Goal: Transaction & Acquisition: Subscribe to service/newsletter

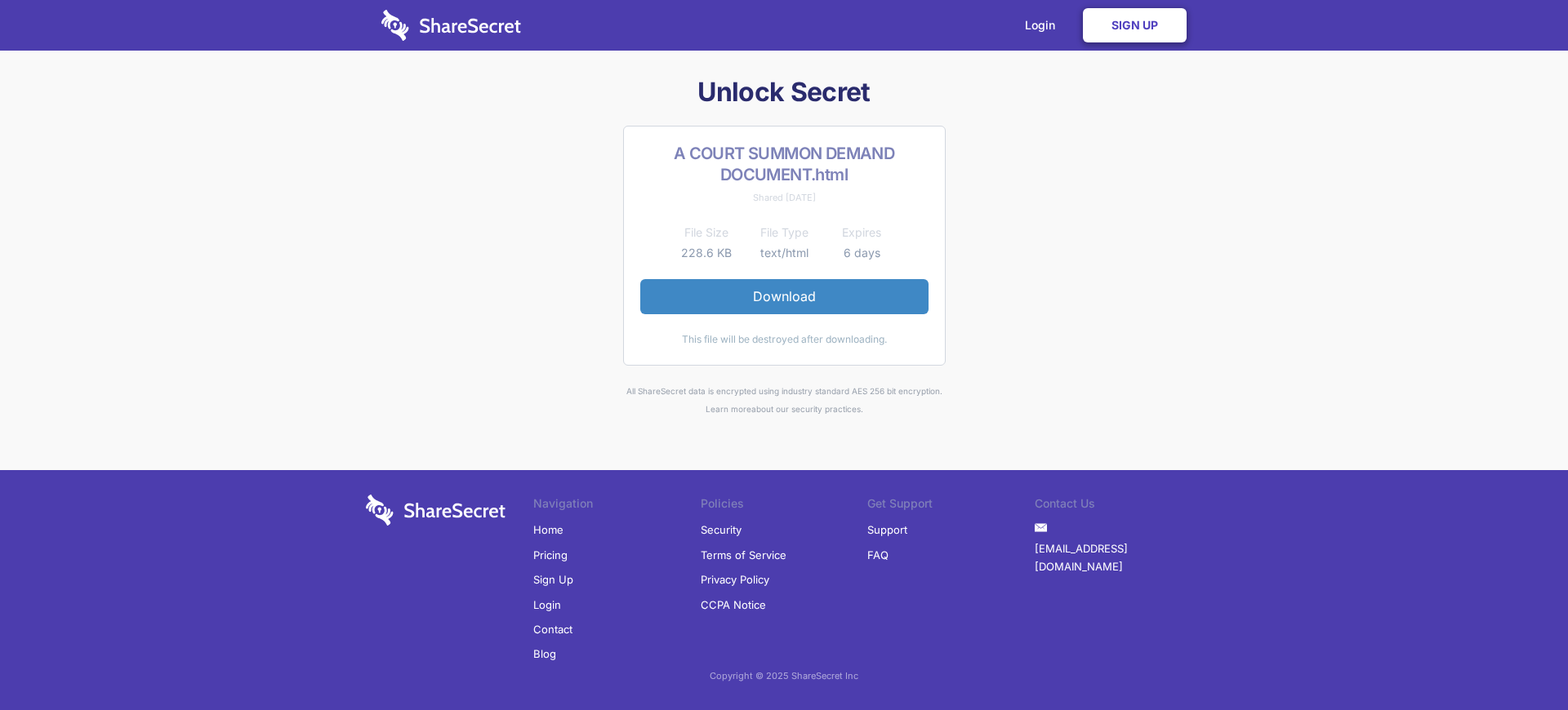
click at [1134, 26] on link "Sign Up" at bounding box center [1134, 25] width 103 height 34
click at [1044, 26] on link "Login" at bounding box center [1044, 25] width 71 height 50
click at [553, 580] on link "Sign Up" at bounding box center [553, 579] width 40 height 25
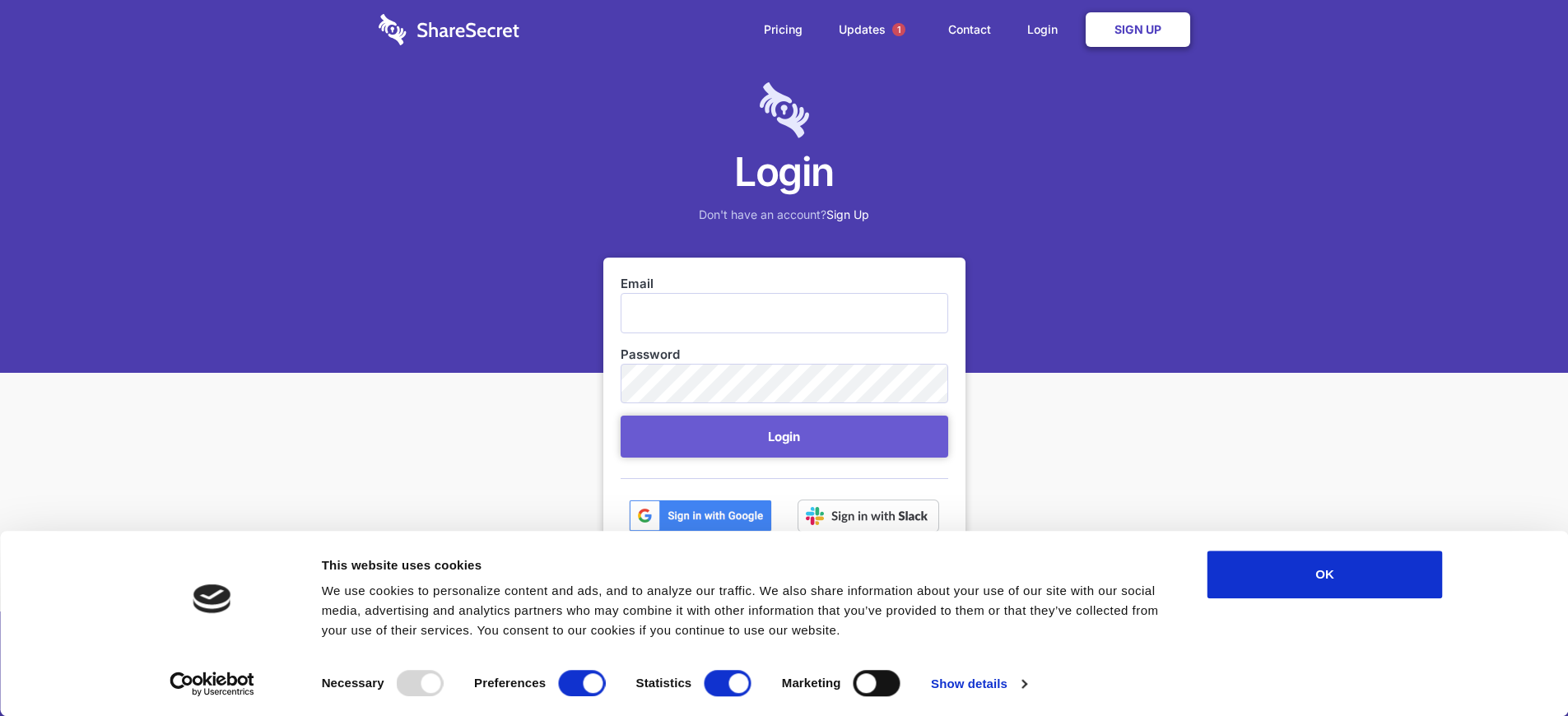
click at [1138, 30] on link "Sign Up" at bounding box center [1137, 29] width 104 height 35
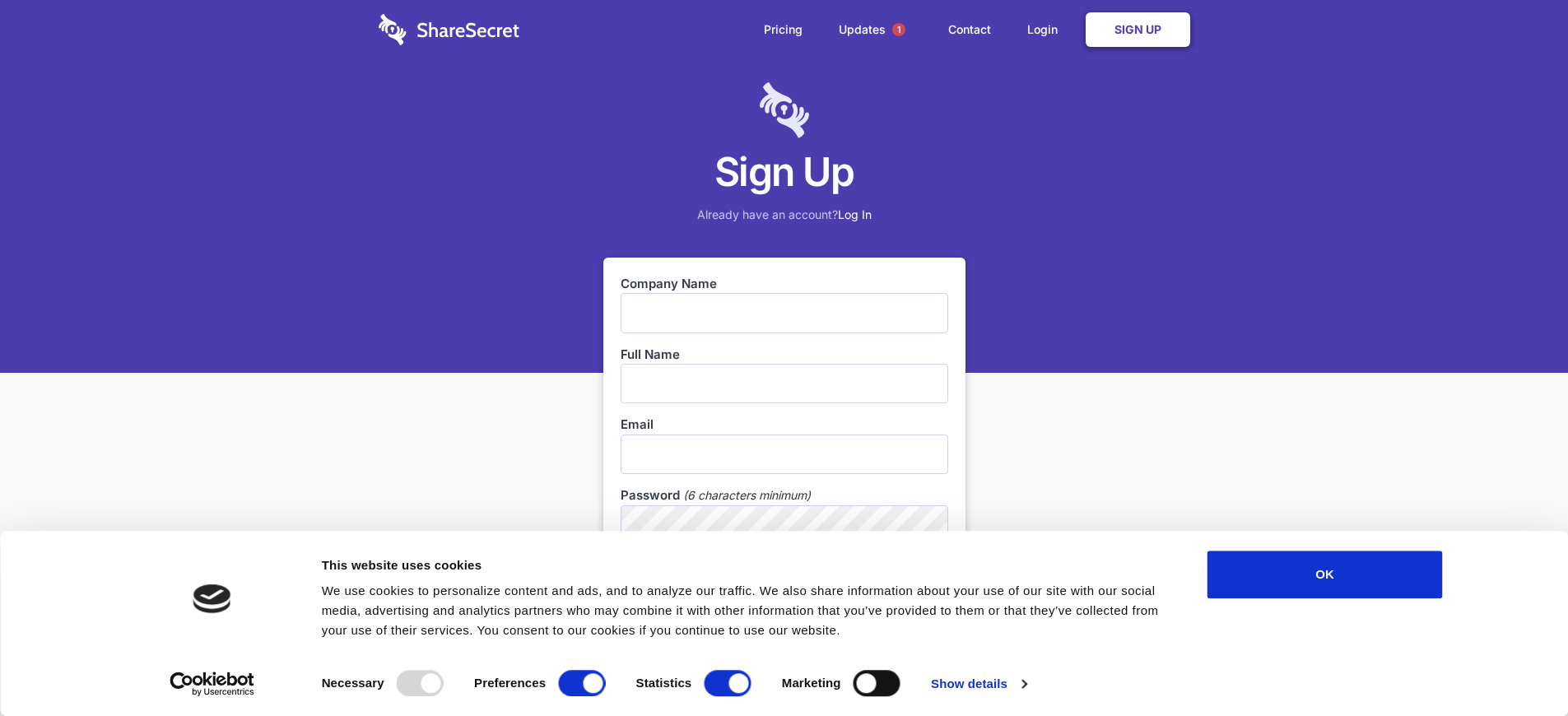
click at [1138, 30] on link "Sign Up" at bounding box center [1137, 29] width 104 height 35
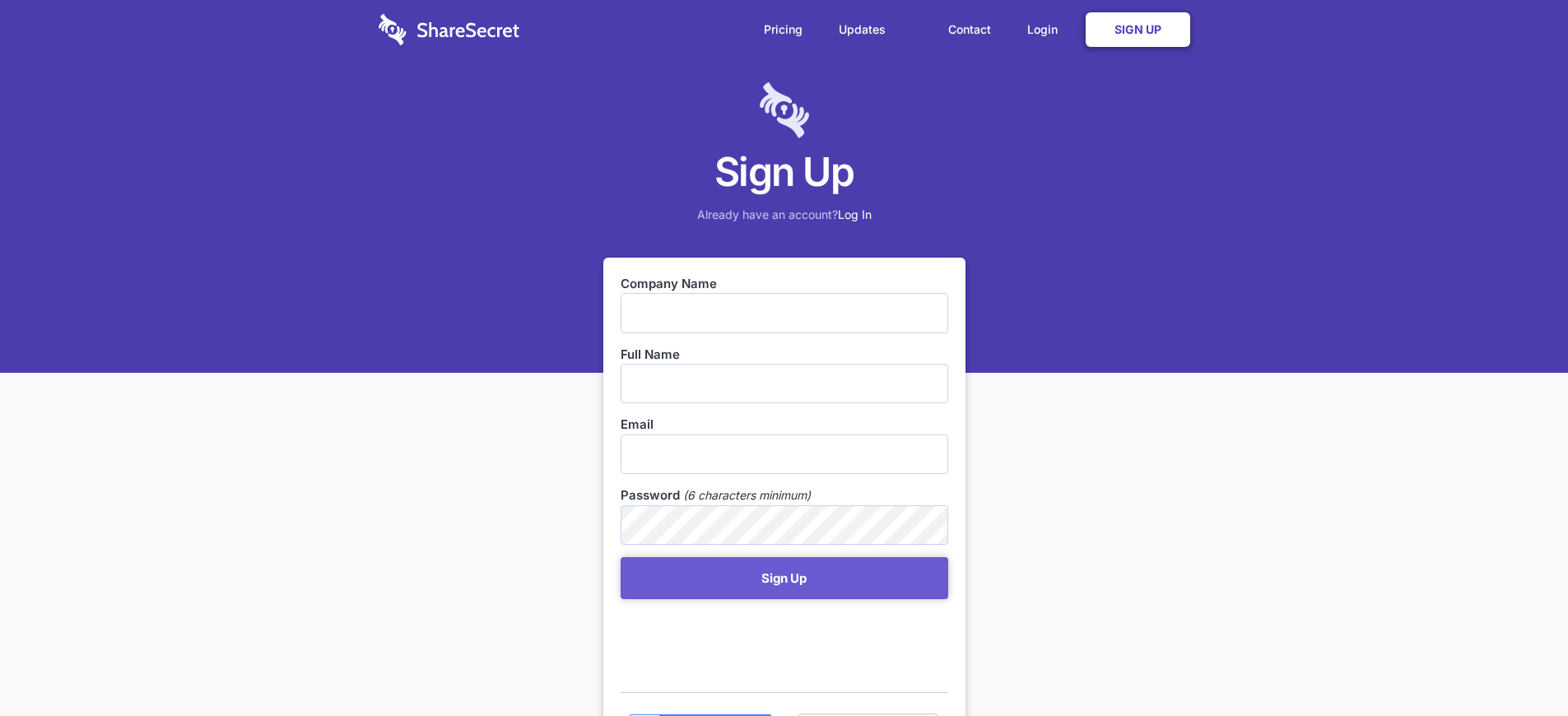
click at [1138, 30] on link "Sign Up" at bounding box center [1137, 29] width 104 height 35
